Goal: Navigation & Orientation: Understand site structure

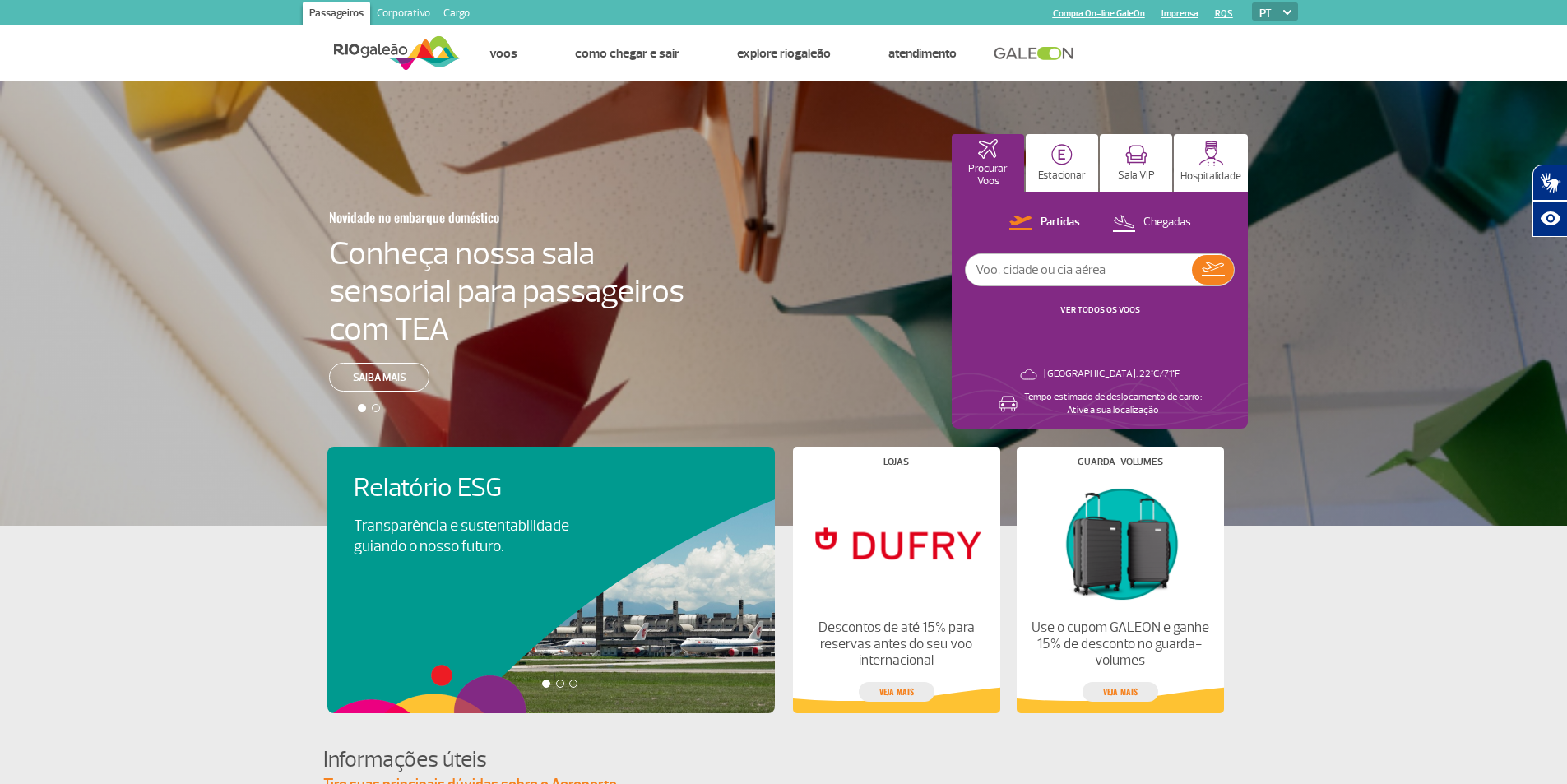
click at [401, 15] on link "Corporativo" at bounding box center [404, 15] width 66 height 27
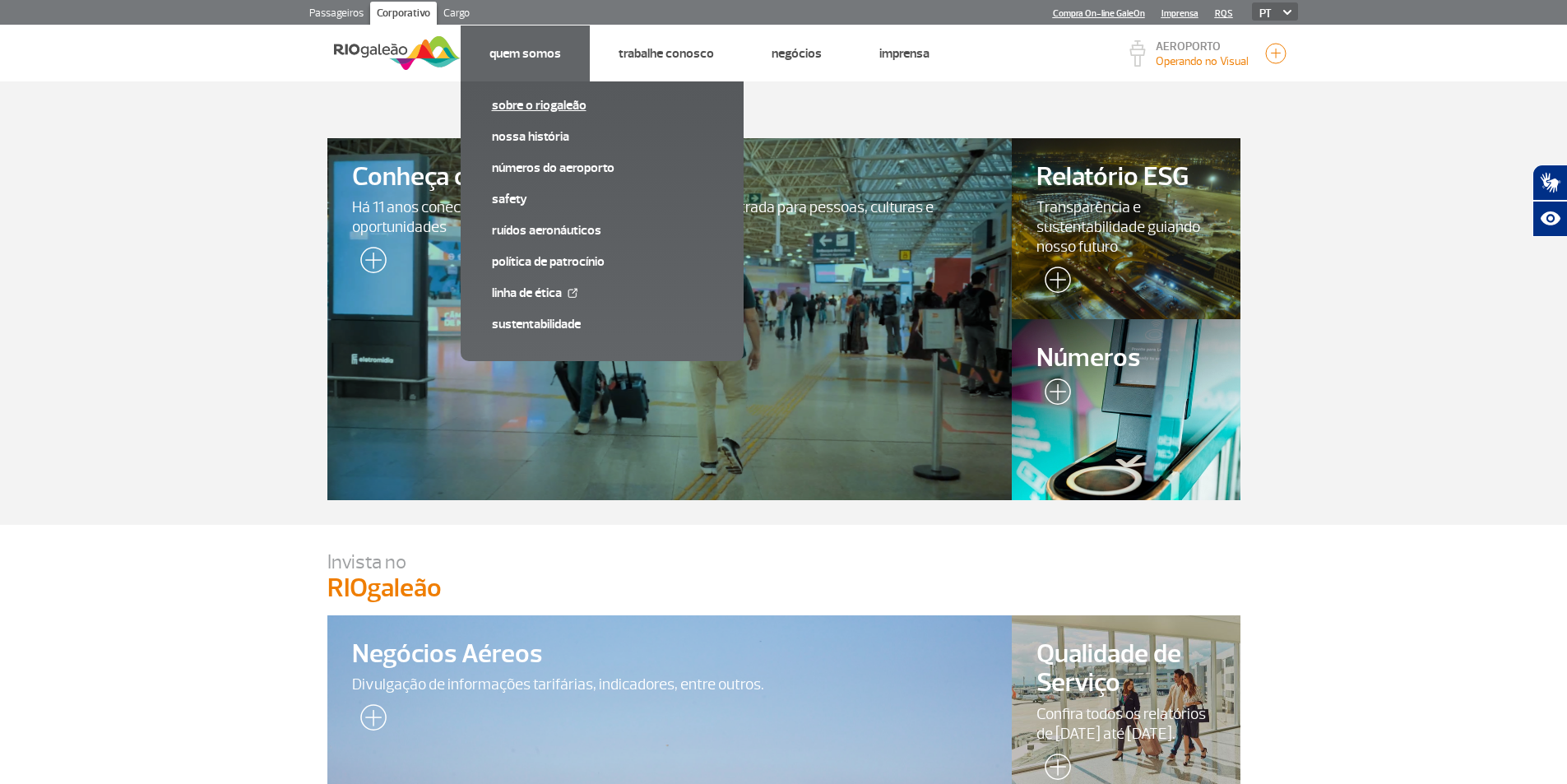
click at [585, 109] on link "Sobre o RIOgaleão" at bounding box center [602, 104] width 220 height 18
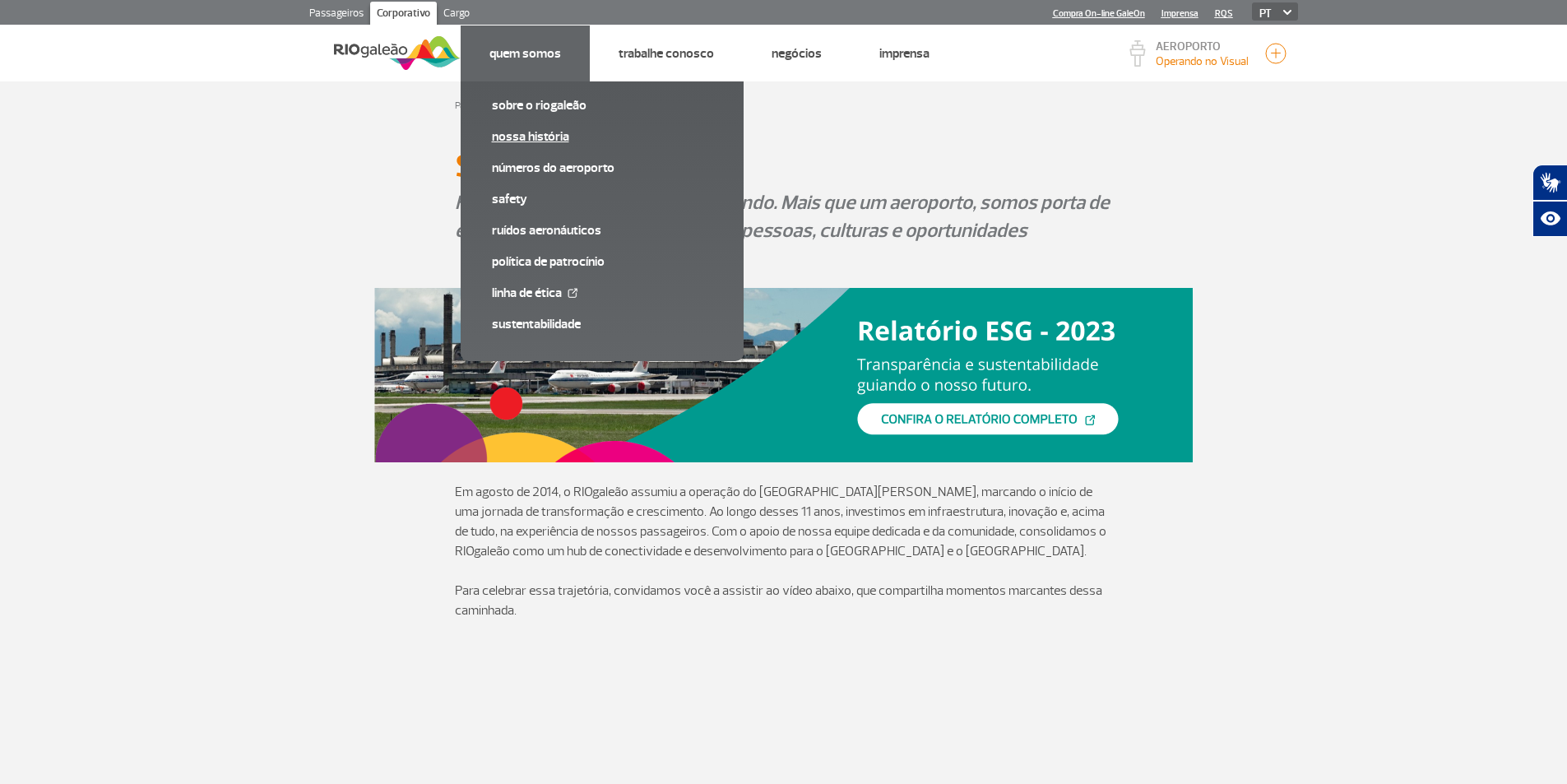
click at [538, 129] on link "Nossa História" at bounding box center [602, 136] width 220 height 18
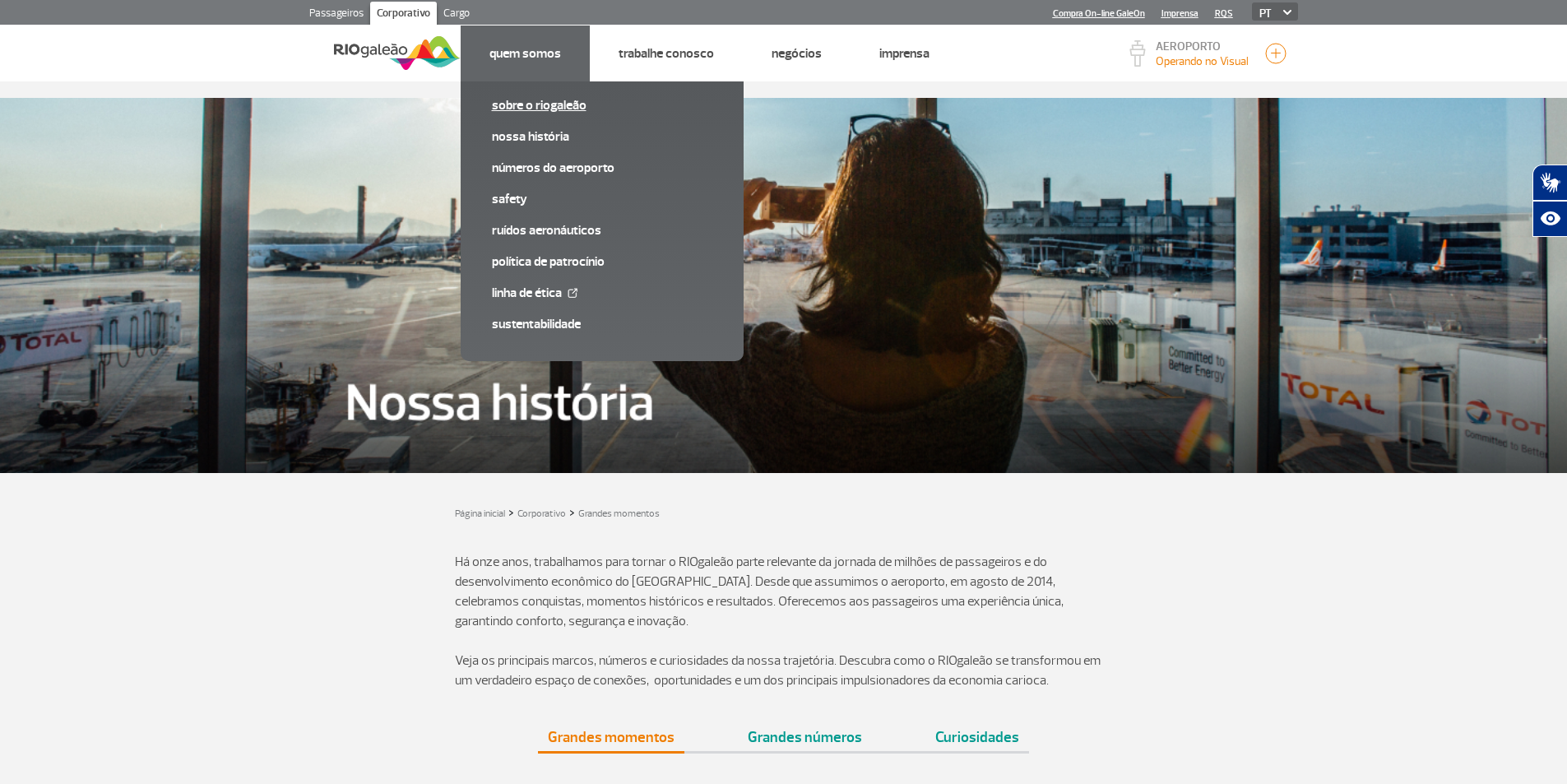
click at [540, 109] on link "Sobre o RIOgaleão" at bounding box center [602, 104] width 220 height 18
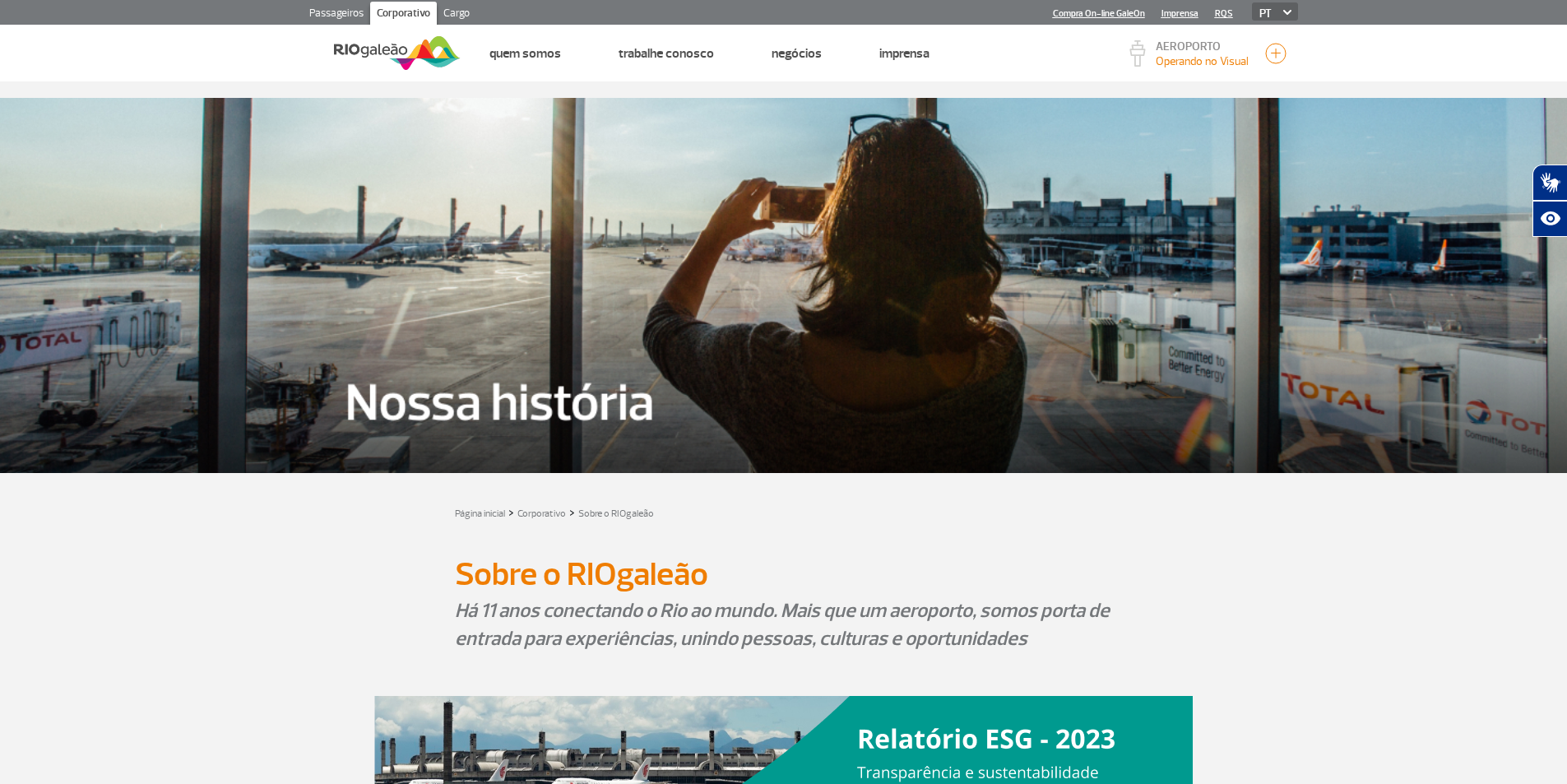
click at [457, 6] on link "Cargo" at bounding box center [457, 15] width 40 height 27
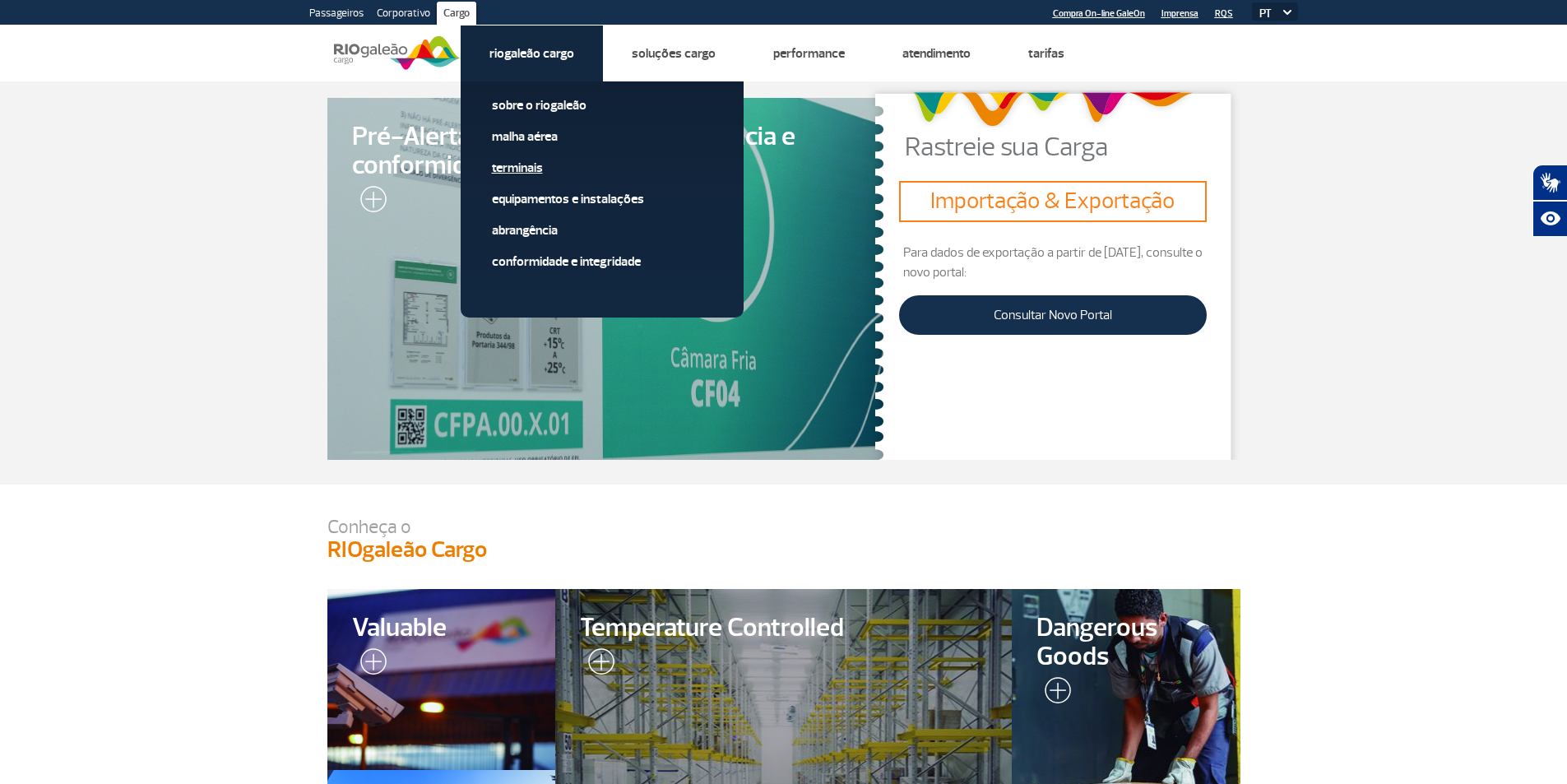
click at [584, 167] on link "Terminais" at bounding box center [602, 167] width 220 height 18
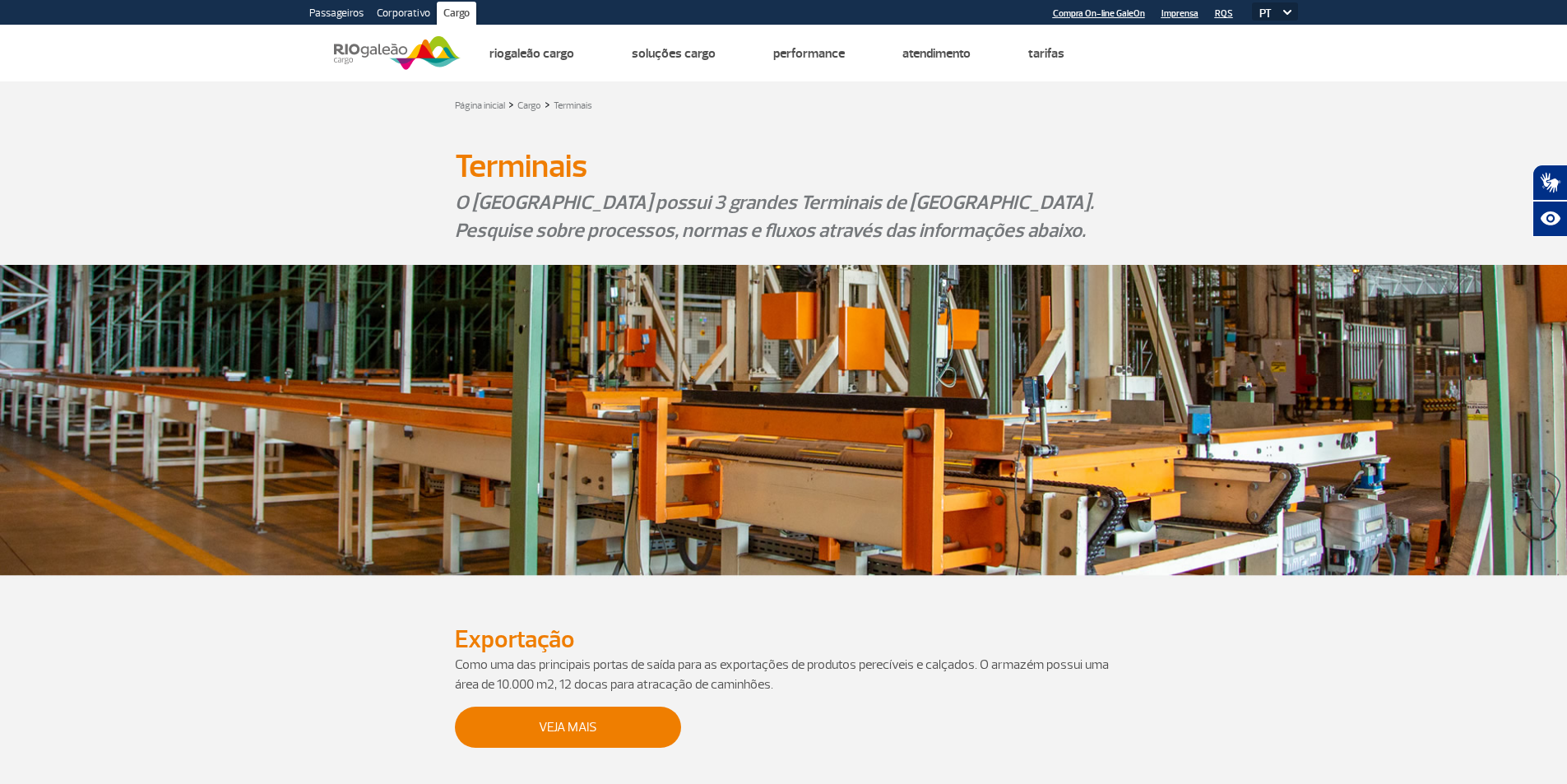
click at [385, 11] on link "Corporativo" at bounding box center [404, 15] width 66 height 27
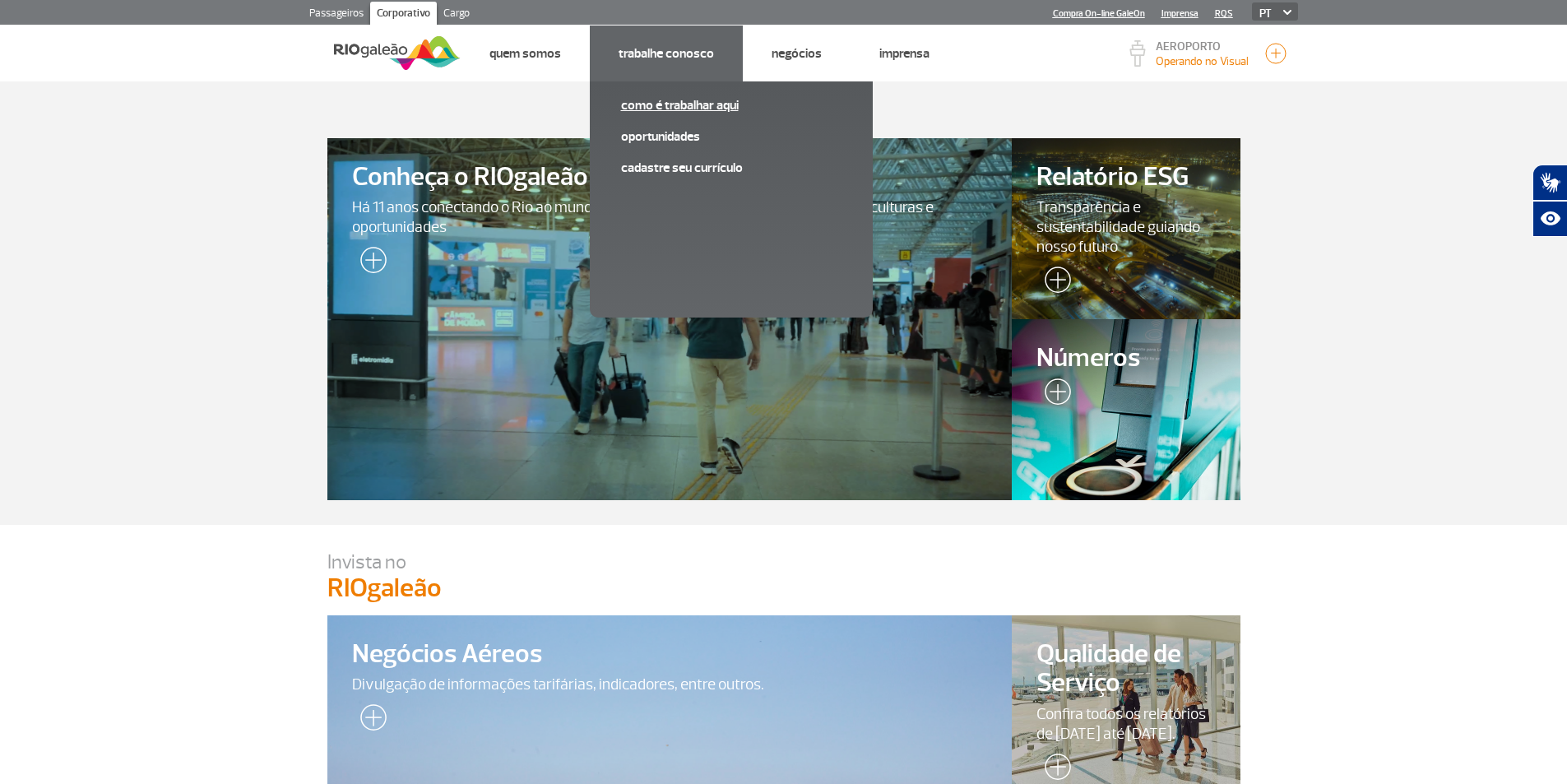
click at [668, 106] on link "Como é trabalhar aqui" at bounding box center [731, 104] width 220 height 18
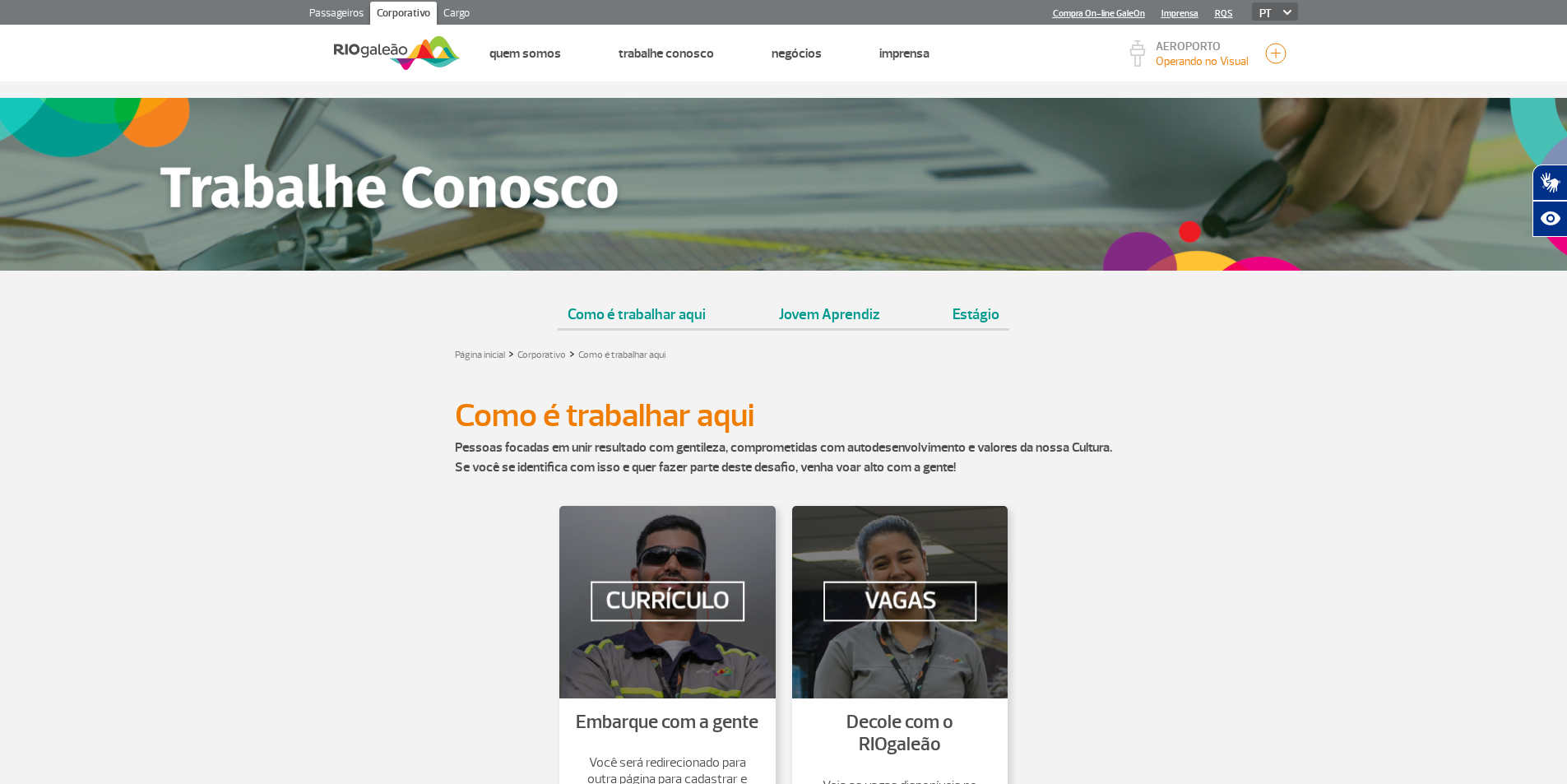
click at [454, 3] on link "Cargo" at bounding box center [457, 15] width 40 height 27
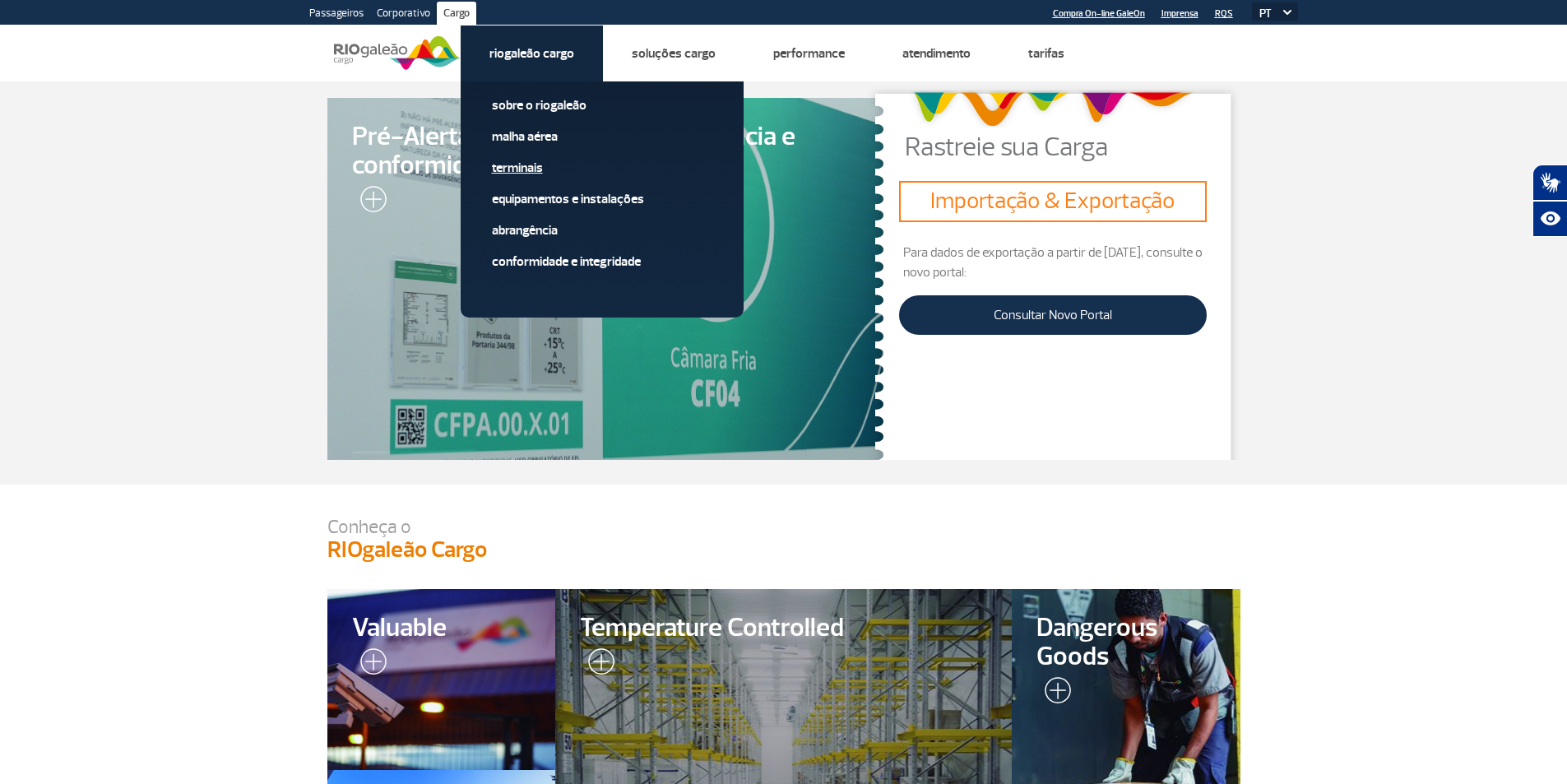
click at [538, 161] on link "Terminais" at bounding box center [602, 167] width 220 height 18
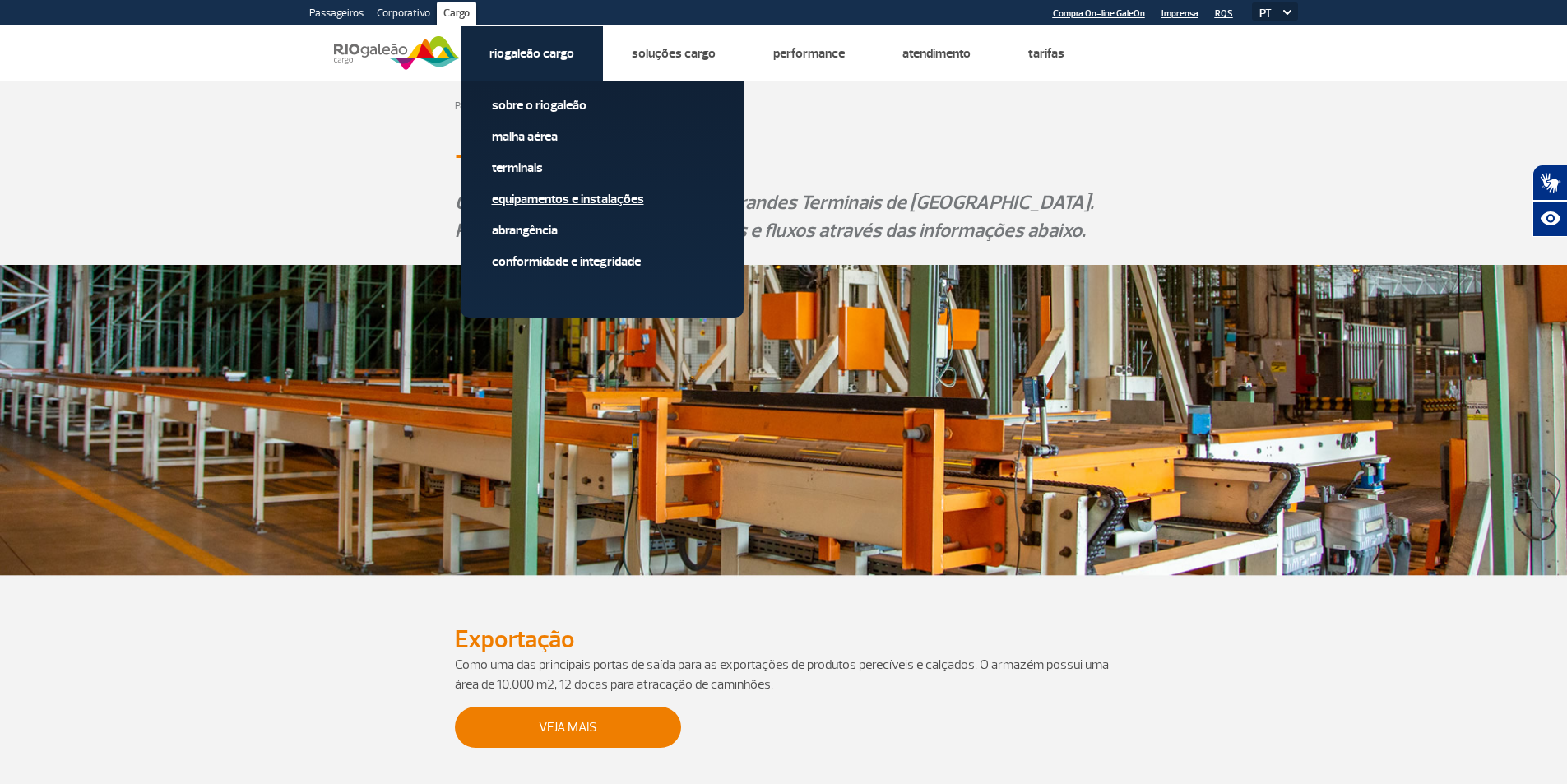
click at [540, 201] on link "Equipamentos e Instalações" at bounding box center [602, 198] width 220 height 18
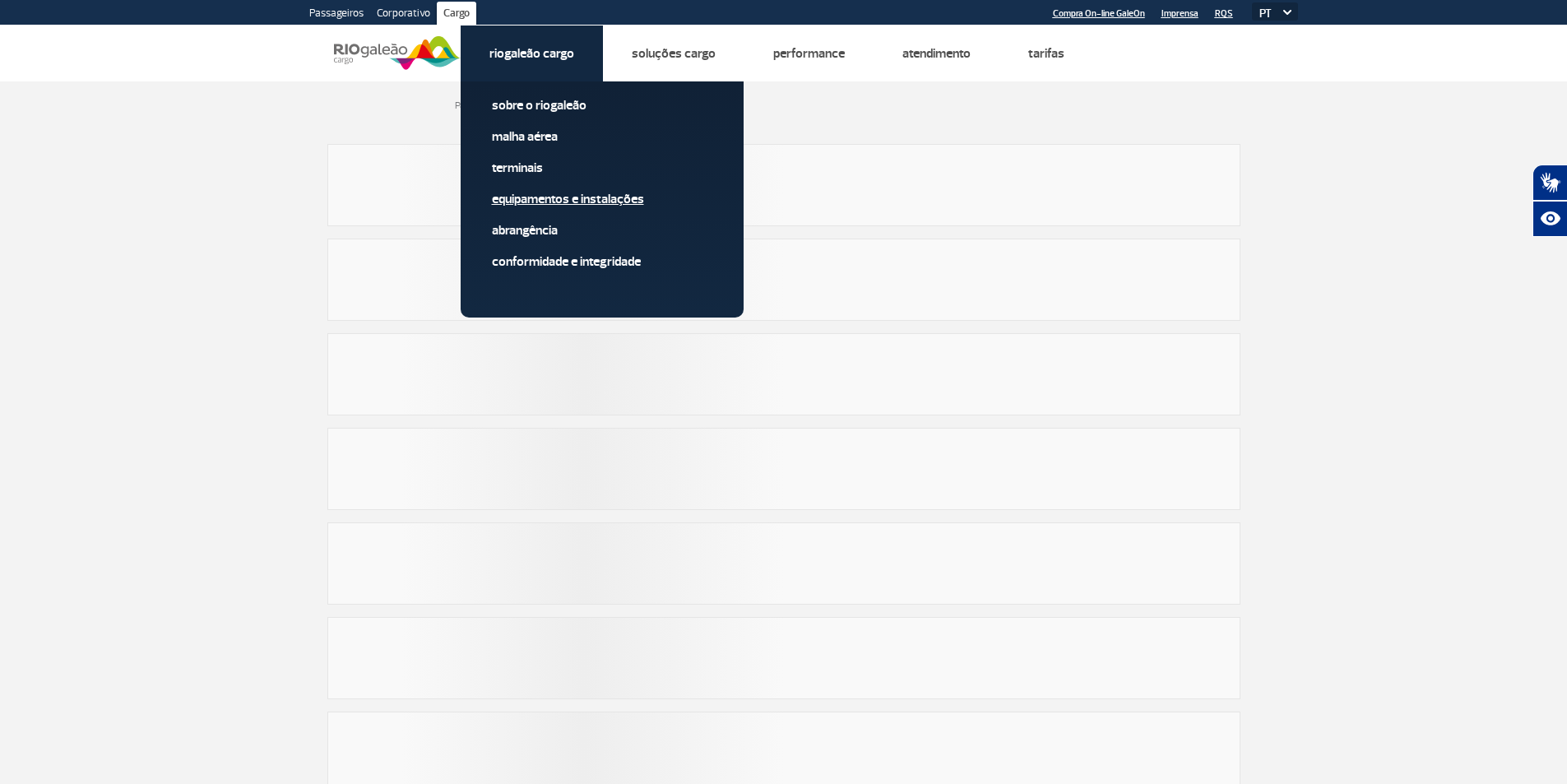
click at [540, 201] on link "Equipamentos e Instalações" at bounding box center [602, 198] width 220 height 18
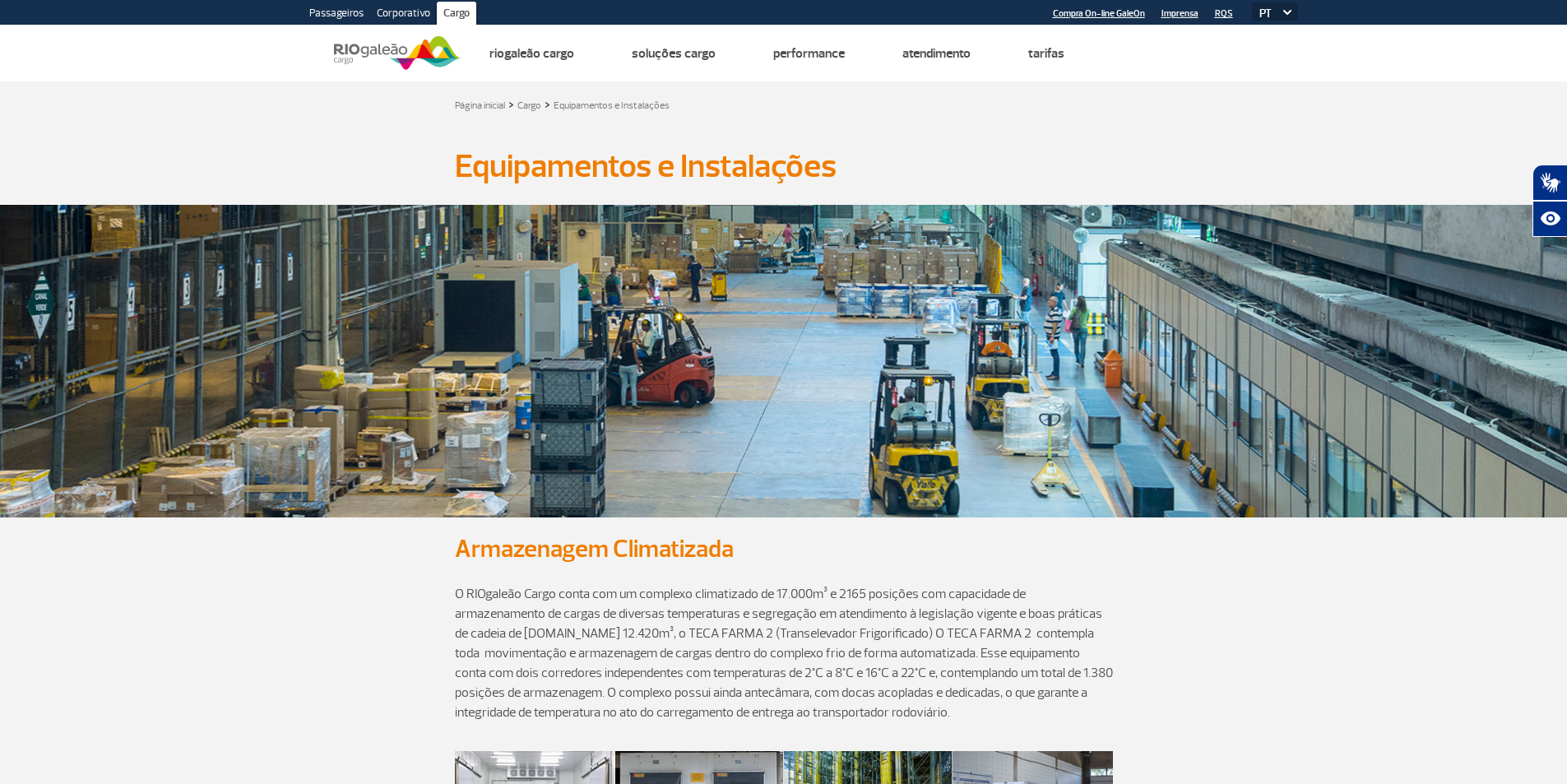
click at [349, 10] on link "Passageiros" at bounding box center [336, 15] width 67 height 27
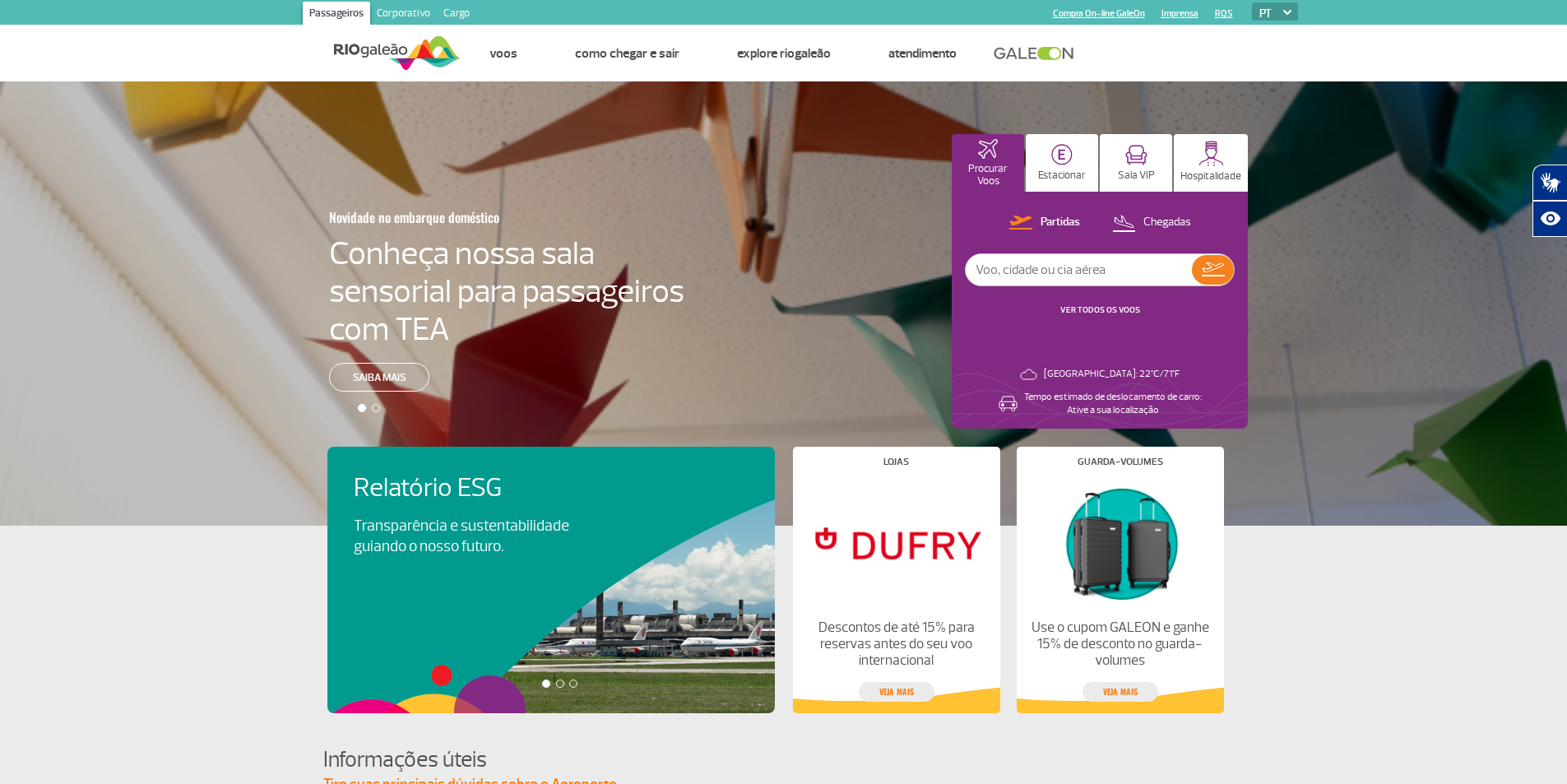
click at [406, 15] on link "Corporativo" at bounding box center [404, 15] width 66 height 27
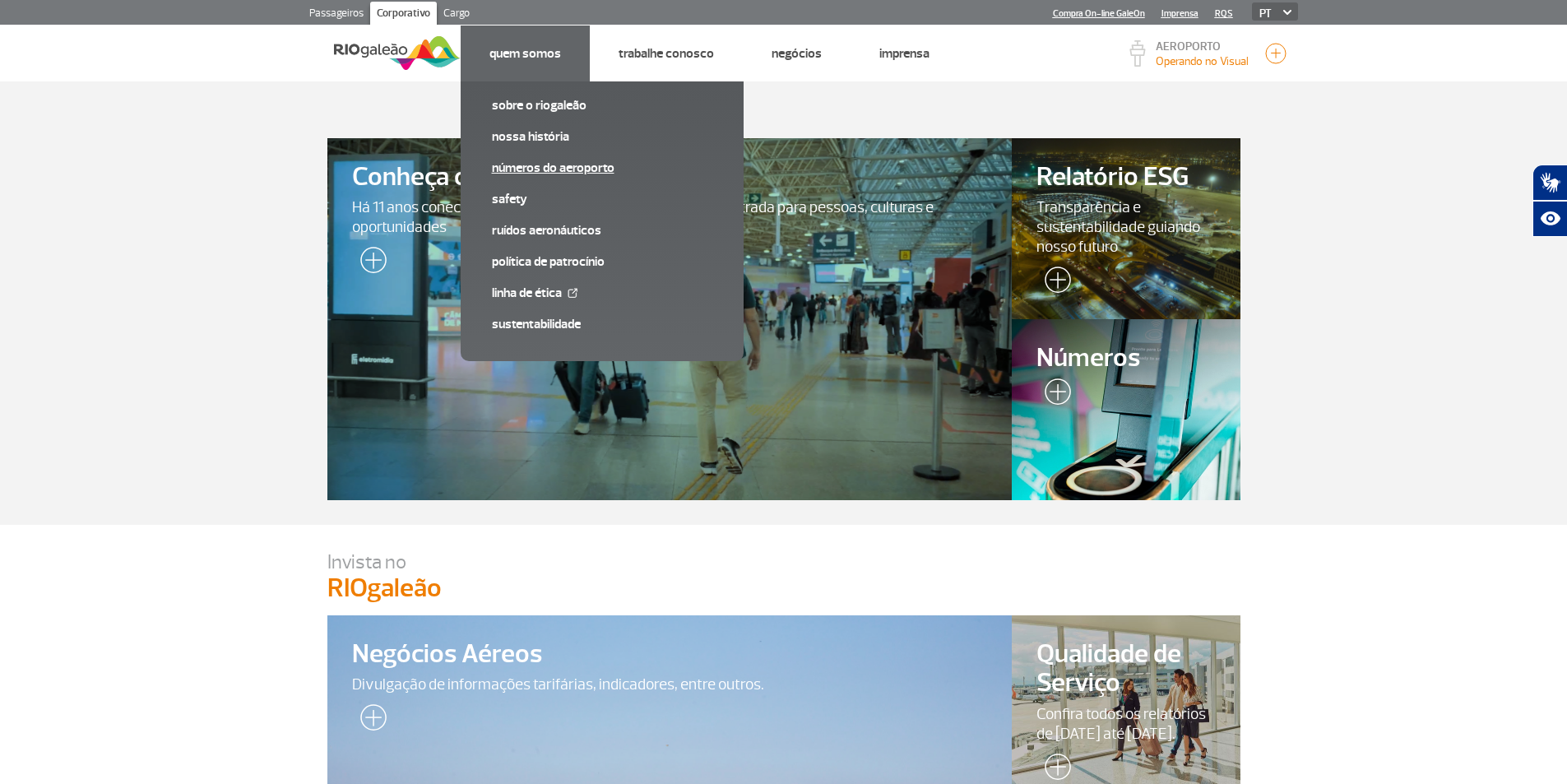
click at [576, 161] on link "Números do Aeroporto" at bounding box center [602, 167] width 220 height 18
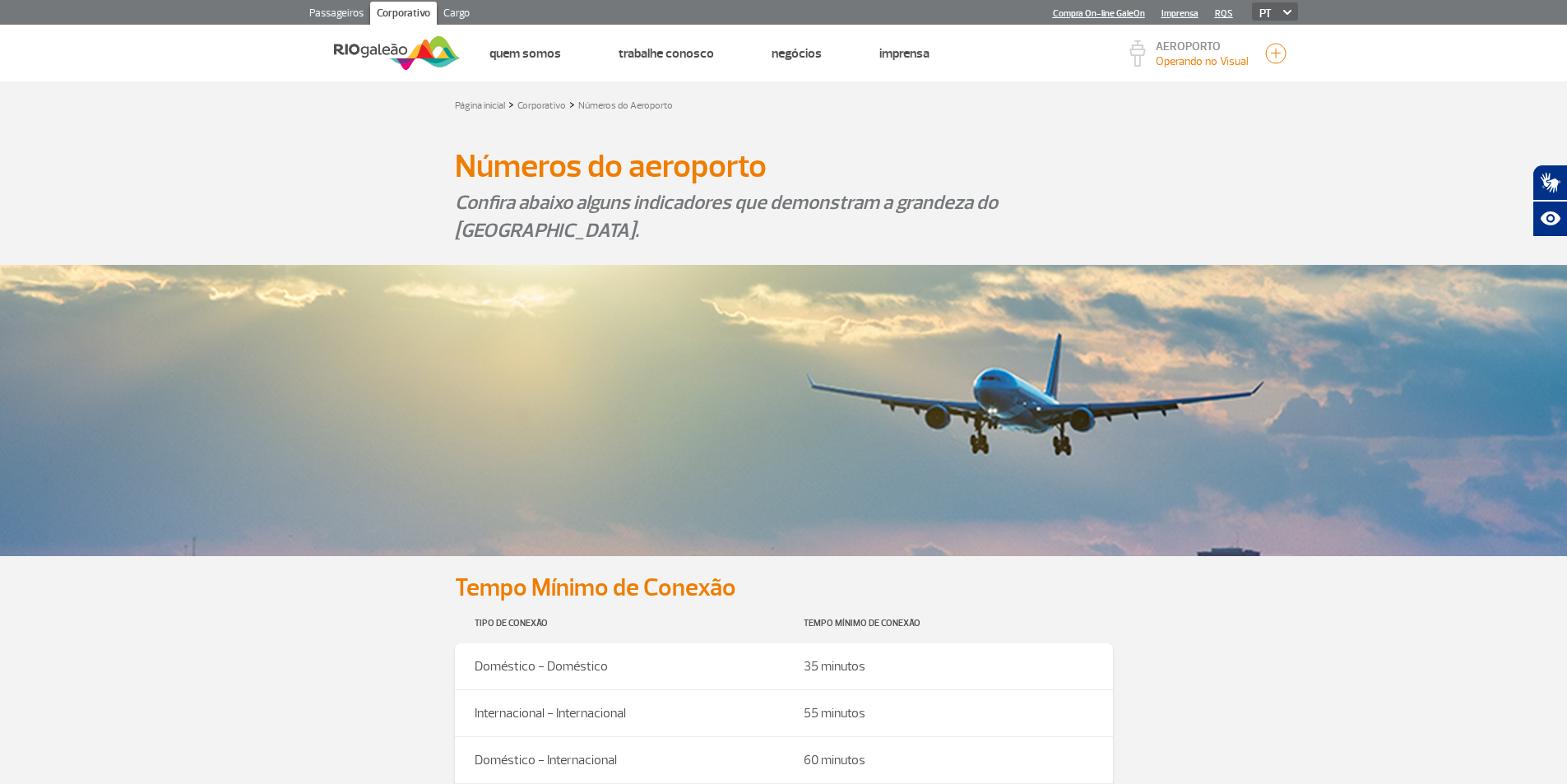
click at [467, 11] on link "Cargo" at bounding box center [457, 15] width 40 height 27
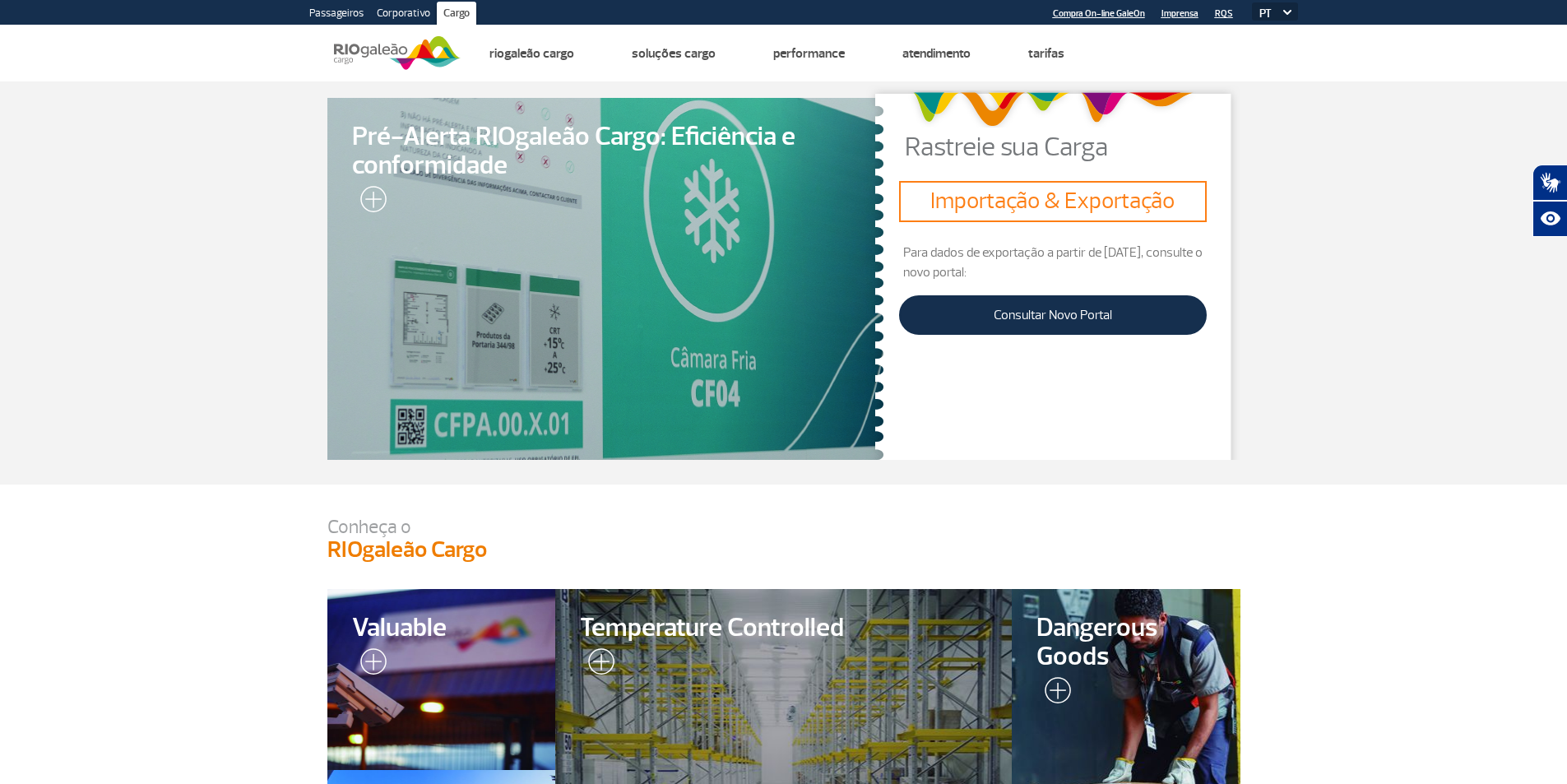
click at [410, 14] on link "Corporativo" at bounding box center [404, 15] width 66 height 27
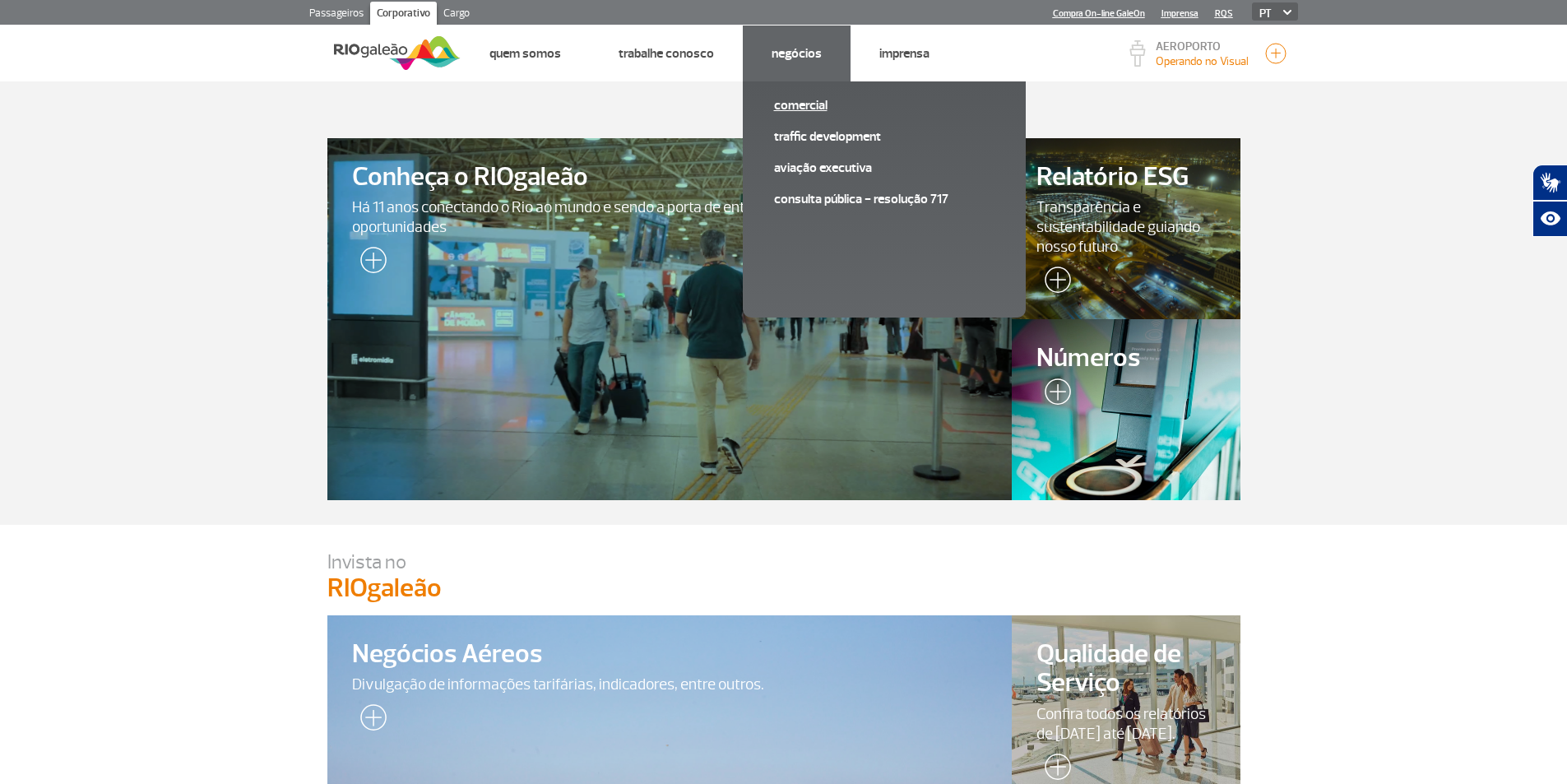
click at [779, 109] on link "Comercial" at bounding box center [884, 104] width 220 height 18
